Goal: Task Accomplishment & Management: Manage account settings

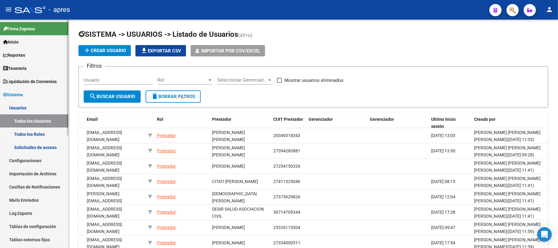
click at [10, 133] on link "Todos los Roles" at bounding box center [34, 133] width 68 height 13
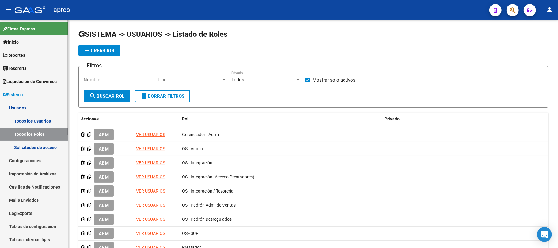
click at [19, 124] on link "Todos los Usuarios" at bounding box center [34, 120] width 68 height 13
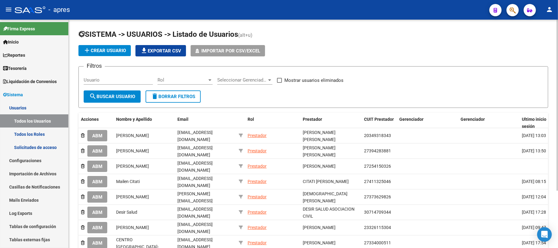
click at [114, 83] on div "Usuario" at bounding box center [118, 77] width 69 height 13
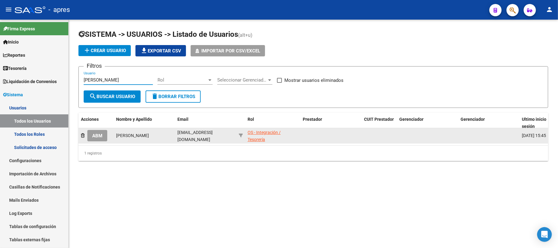
type input "[PERSON_NAME]"
click at [101, 139] on button "ABM" at bounding box center [97, 135] width 20 height 11
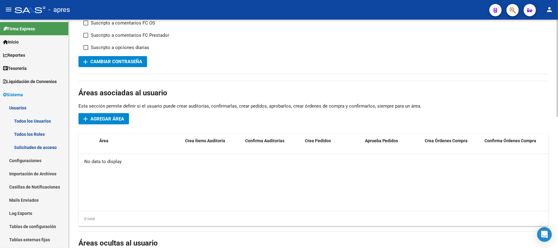
scroll to position [204, 0]
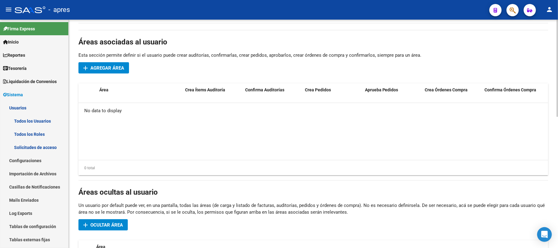
click at [108, 226] on span "Ocultar área" at bounding box center [106, 225] width 32 height 6
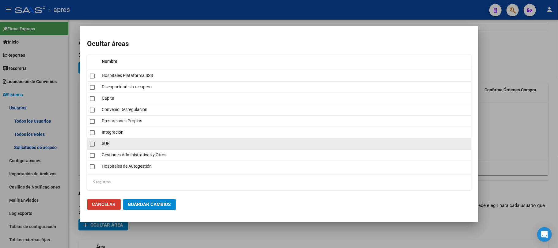
scroll to position [1, 0]
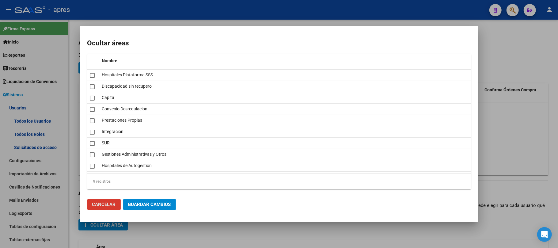
click at [104, 208] on button "Cancelar" at bounding box center [103, 204] width 33 height 11
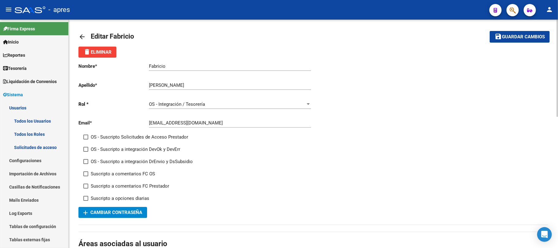
scroll to position [0, 0]
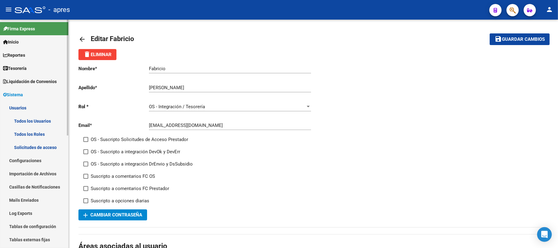
click at [37, 70] on link "Tesorería" at bounding box center [34, 68] width 68 height 13
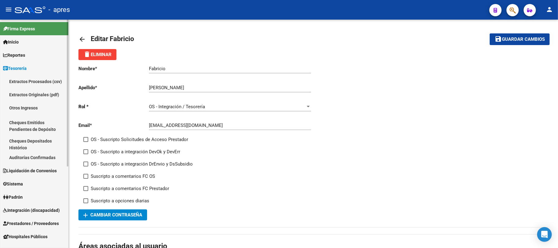
click at [24, 69] on span "Tesorería" at bounding box center [15, 68] width 24 height 7
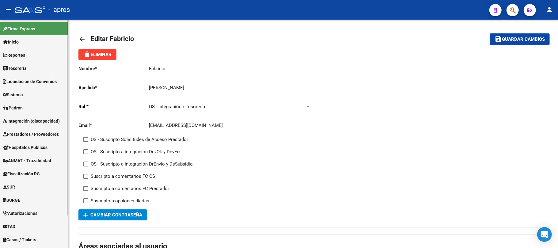
click at [25, 67] on span "Tesorería" at bounding box center [15, 68] width 24 height 7
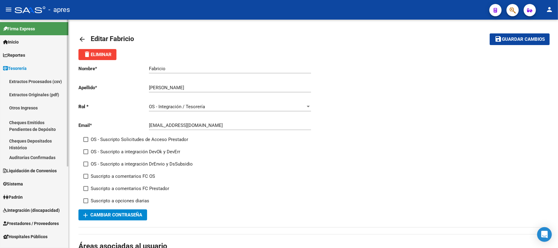
click at [25, 67] on span "Tesorería" at bounding box center [15, 68] width 24 height 7
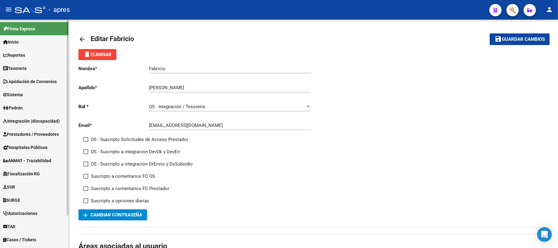
click at [15, 64] on link "Tesorería" at bounding box center [34, 68] width 68 height 13
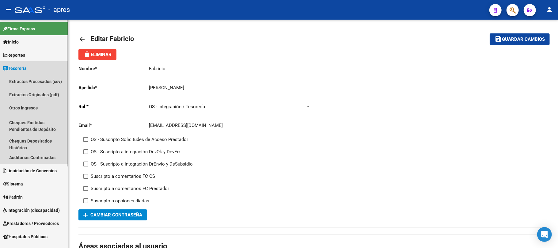
click at [15, 63] on link "Tesorería" at bounding box center [34, 68] width 68 height 13
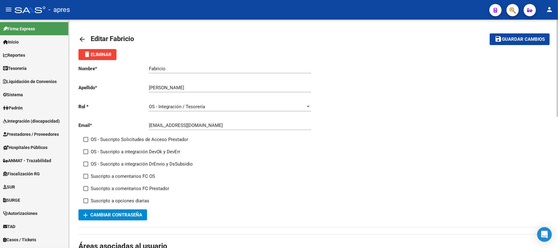
click at [86, 164] on span at bounding box center [85, 163] width 5 height 5
click at [86, 166] on input "OS - Suscripto a integración DrEnvio y DsSubsidio" at bounding box center [85, 166] width 0 height 0
checkbox input "true"
click at [499, 42] on mat-icon "save" at bounding box center [497, 38] width 7 height 7
click at [79, 42] on mat-icon "arrow_back" at bounding box center [81, 39] width 7 height 7
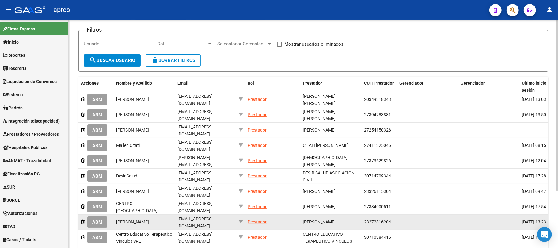
scroll to position [76, 0]
